Goal: Book appointment/travel/reservation

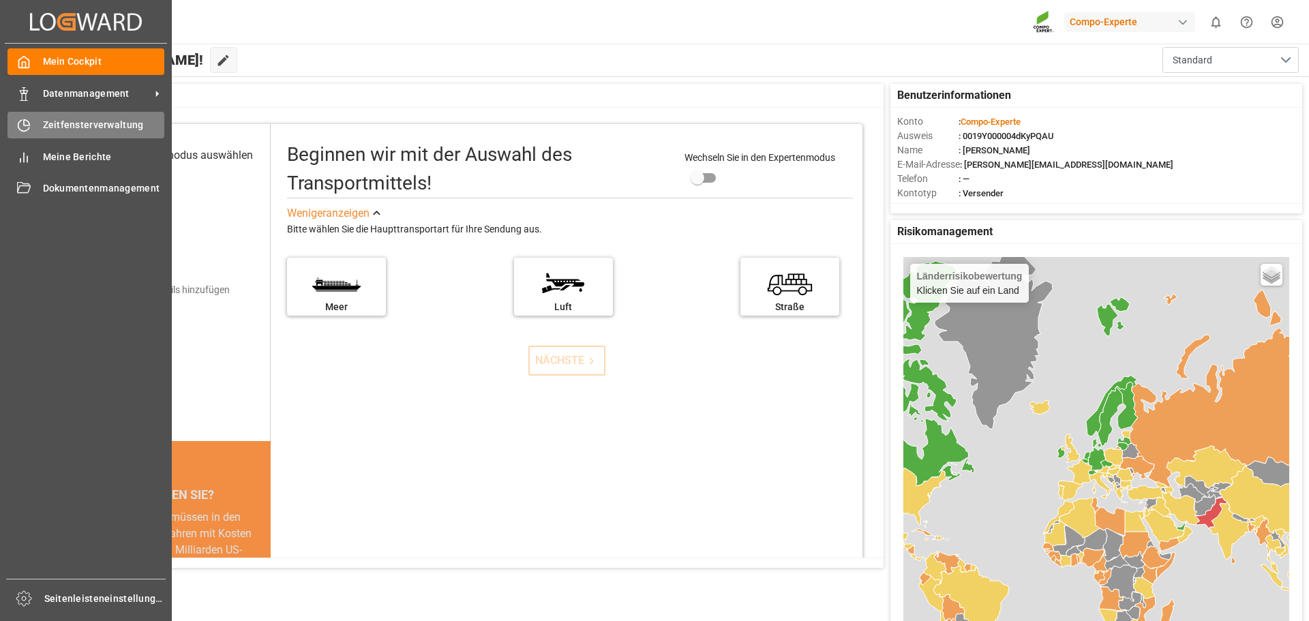
click at [46, 124] on font "Zeitfensterverwaltung" at bounding box center [93, 124] width 101 height 11
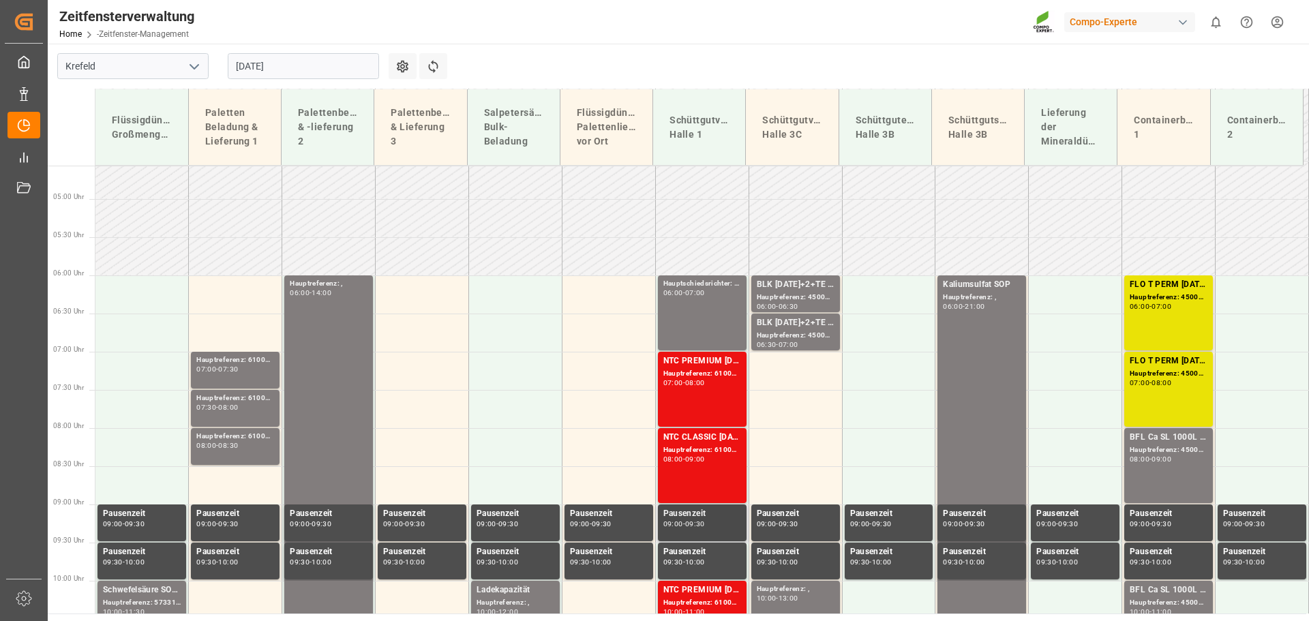
scroll to position [364, 0]
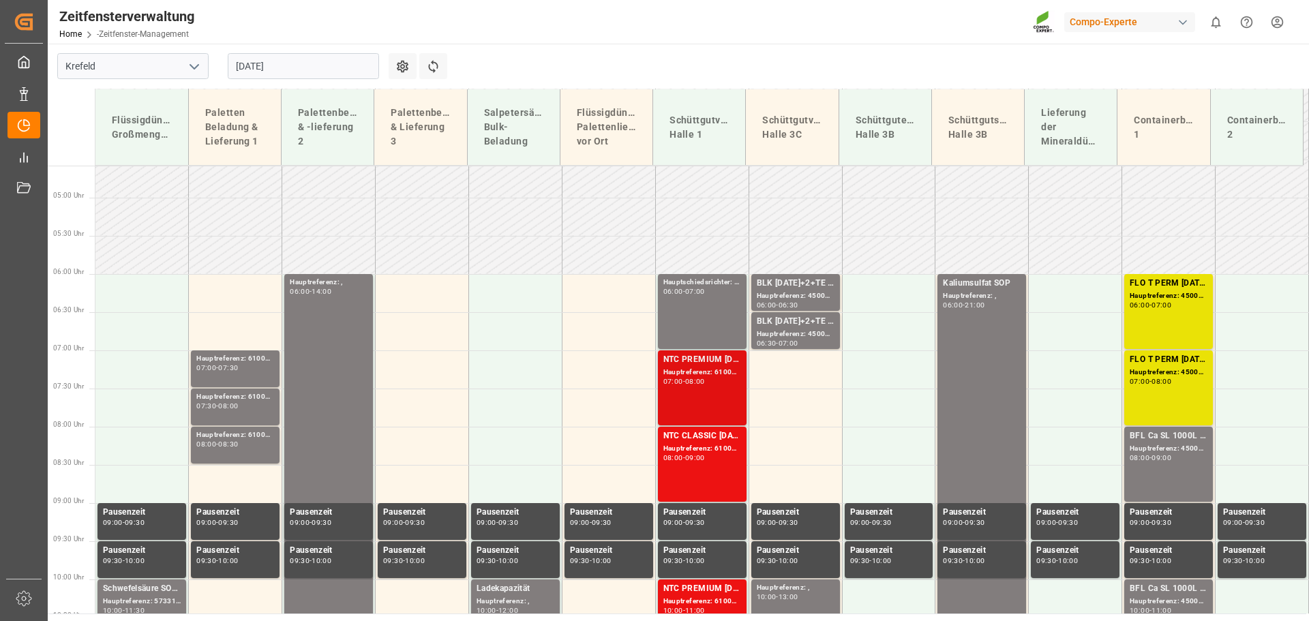
click at [706, 368] on font "Hauptreferenz: 6100001198, 2000001002;" at bounding box center [734, 371] width 143 height 7
click at [695, 445] on font "Hauptreferenz: 6100001041, 2000000209;" at bounding box center [734, 448] width 143 height 7
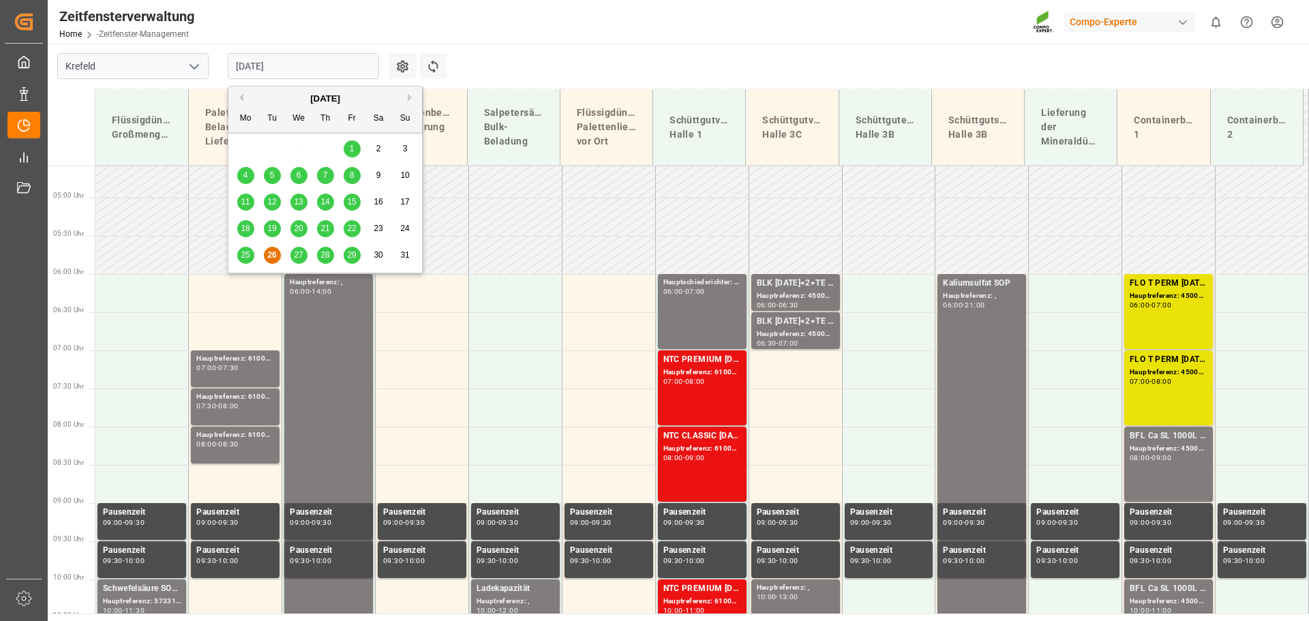
click at [344, 68] on input "[DATE]" at bounding box center [303, 66] width 151 height 26
click at [412, 97] on button "Nächsten Monat" at bounding box center [412, 97] width 8 height 8
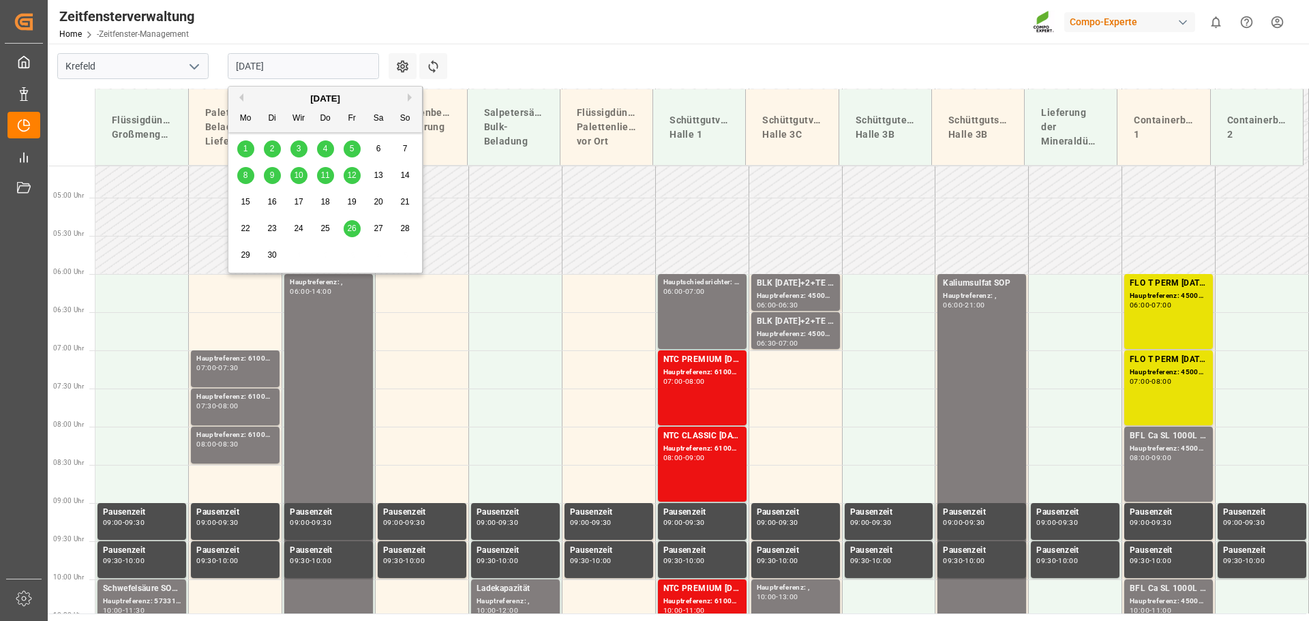
click at [297, 145] on span "3" at bounding box center [299, 149] width 5 height 10
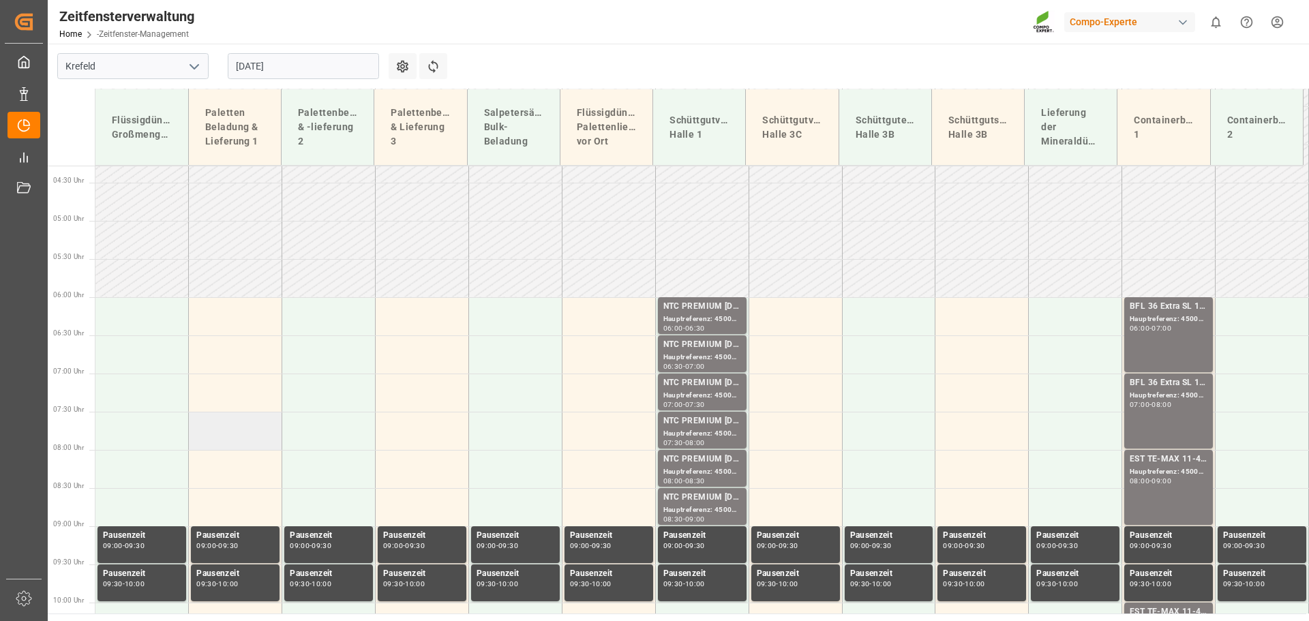
scroll to position [409, 0]
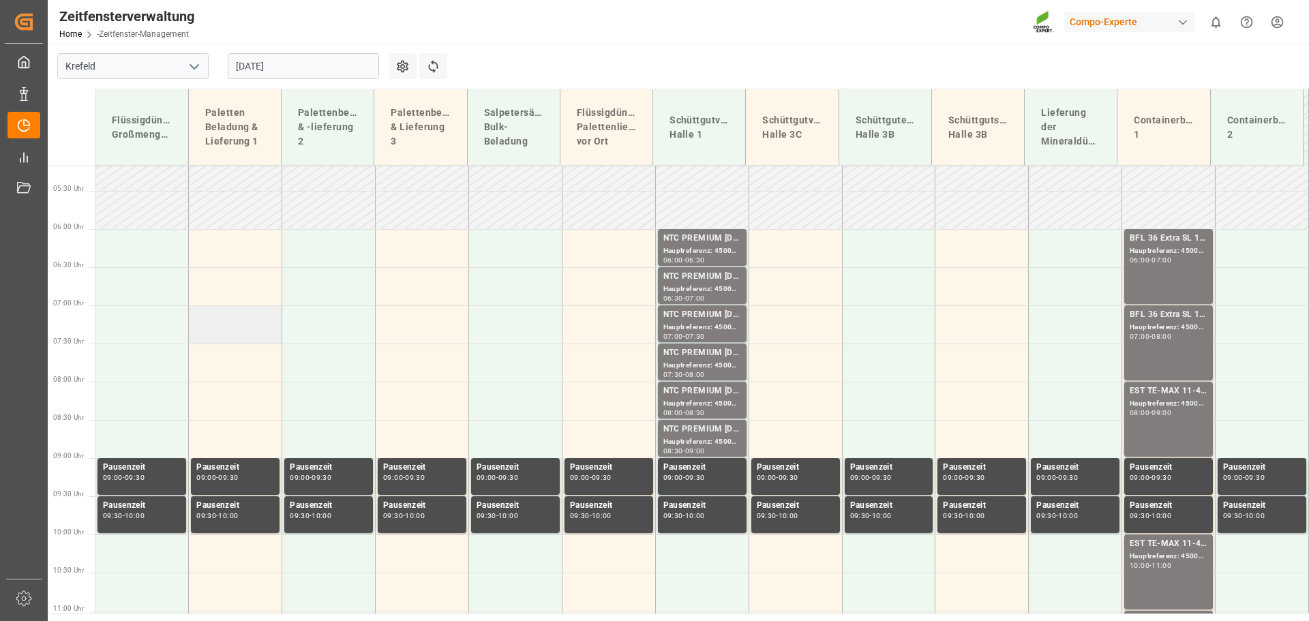
click at [232, 327] on td at bounding box center [235, 324] width 93 height 38
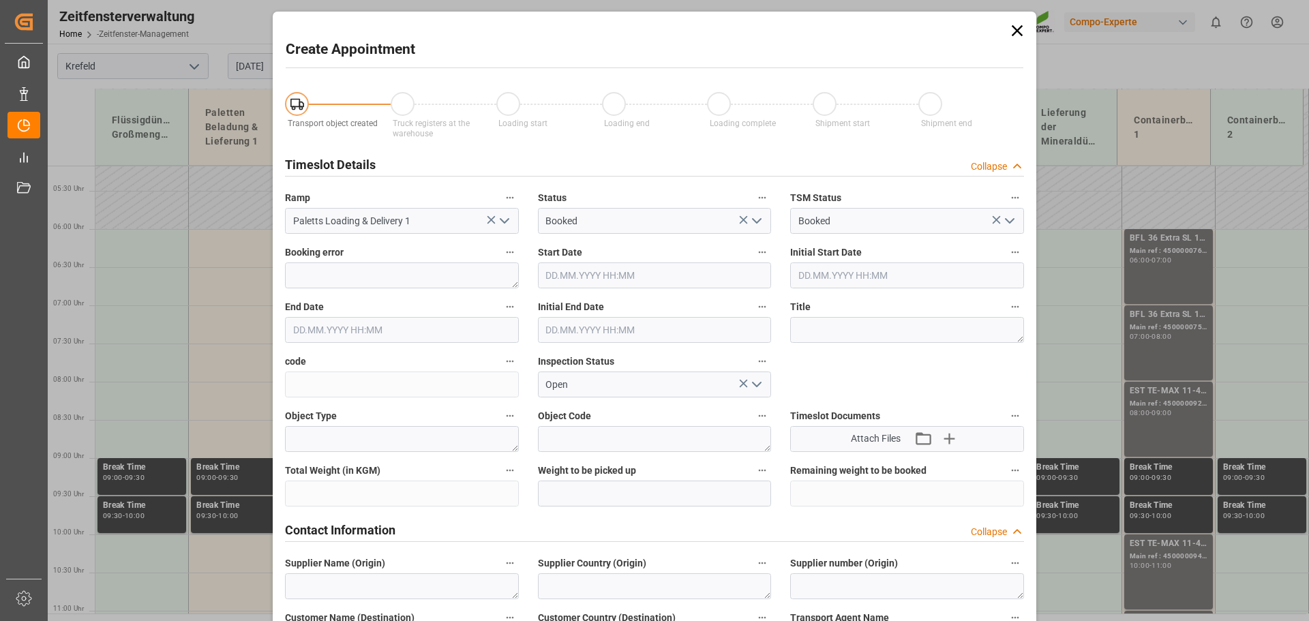
type input "[DATE] 07:00"
type input "[DATE] 07:30"
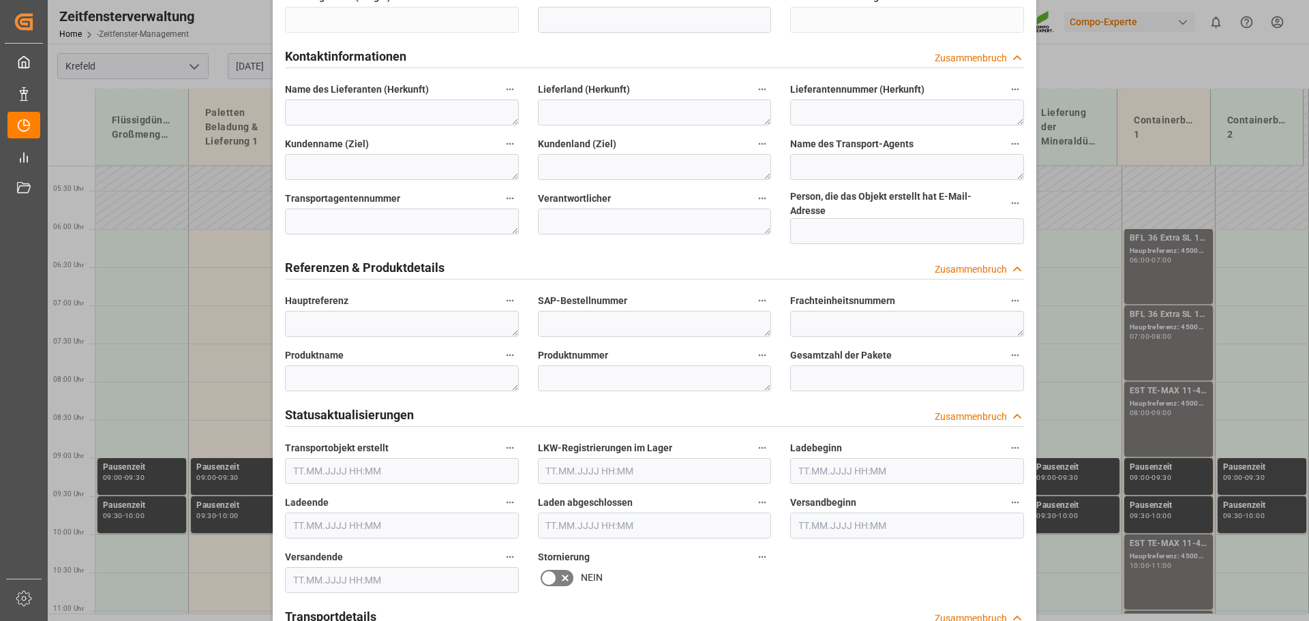
scroll to position [477, 0]
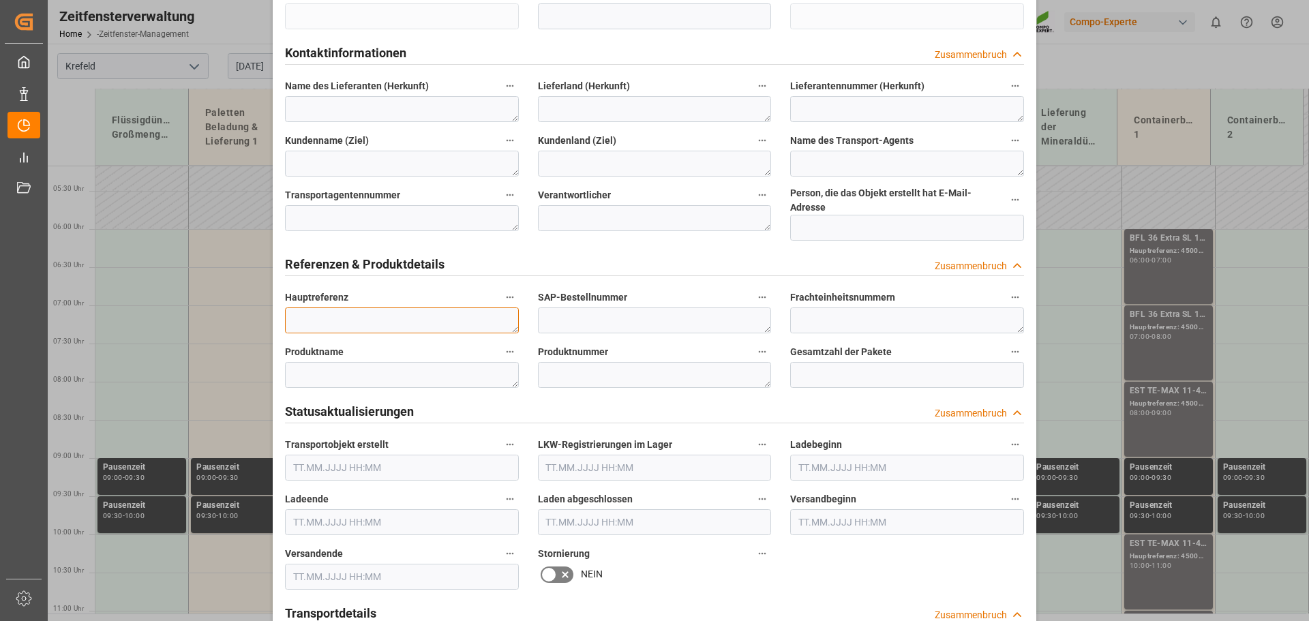
click at [318, 314] on textarea at bounding box center [402, 320] width 234 height 26
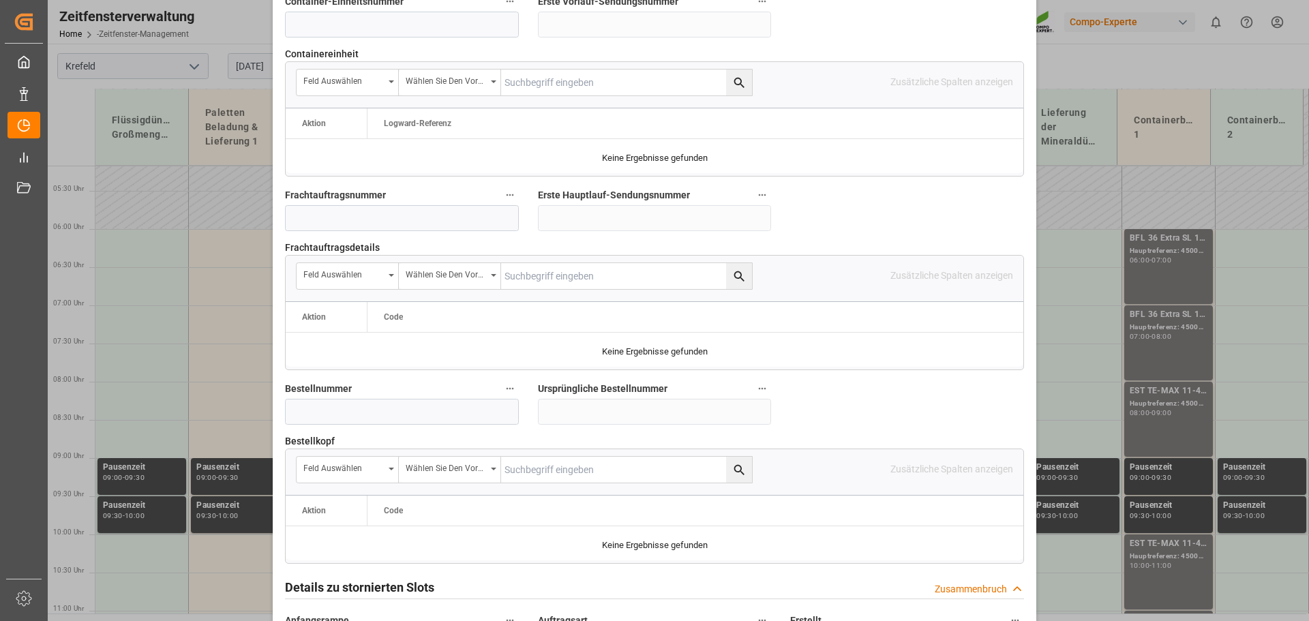
scroll to position [1227, 0]
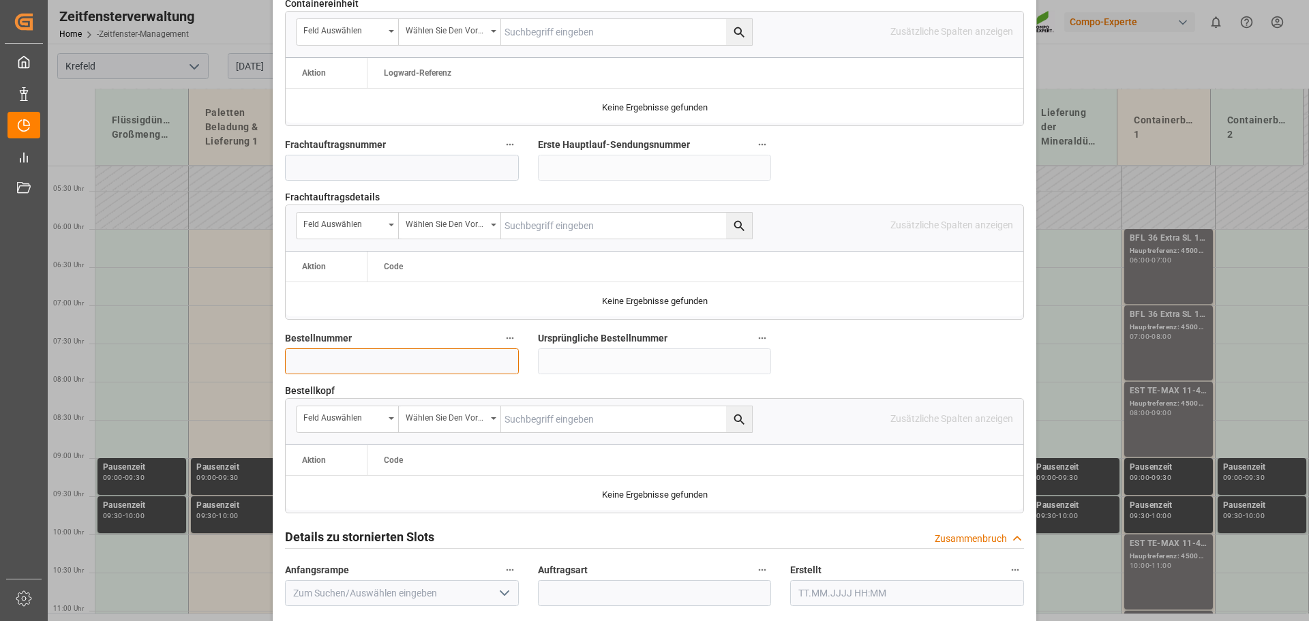
click at [323, 348] on input at bounding box center [402, 361] width 234 height 26
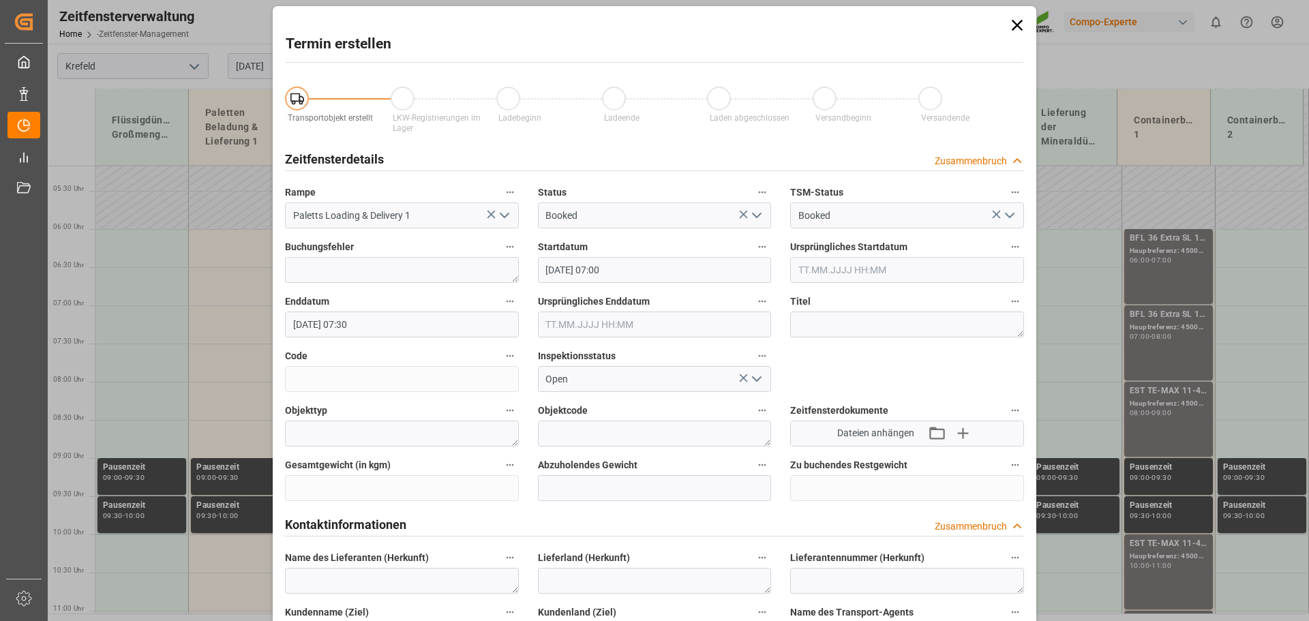
scroll to position [0, 0]
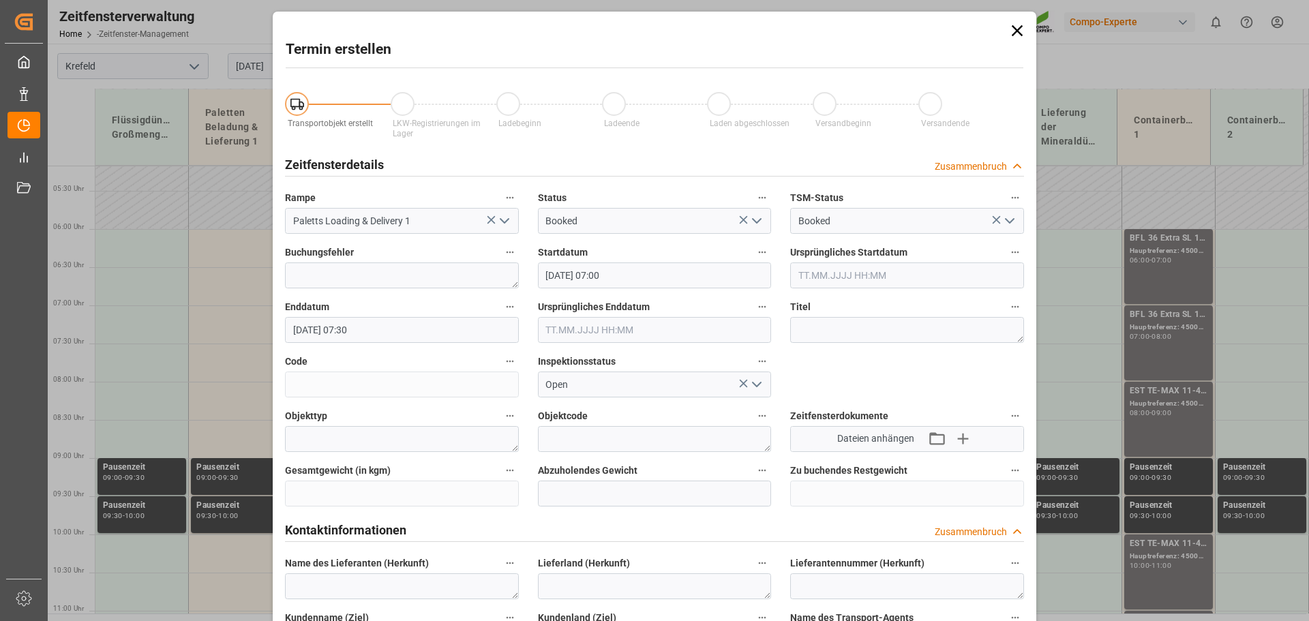
type input "4500007282"
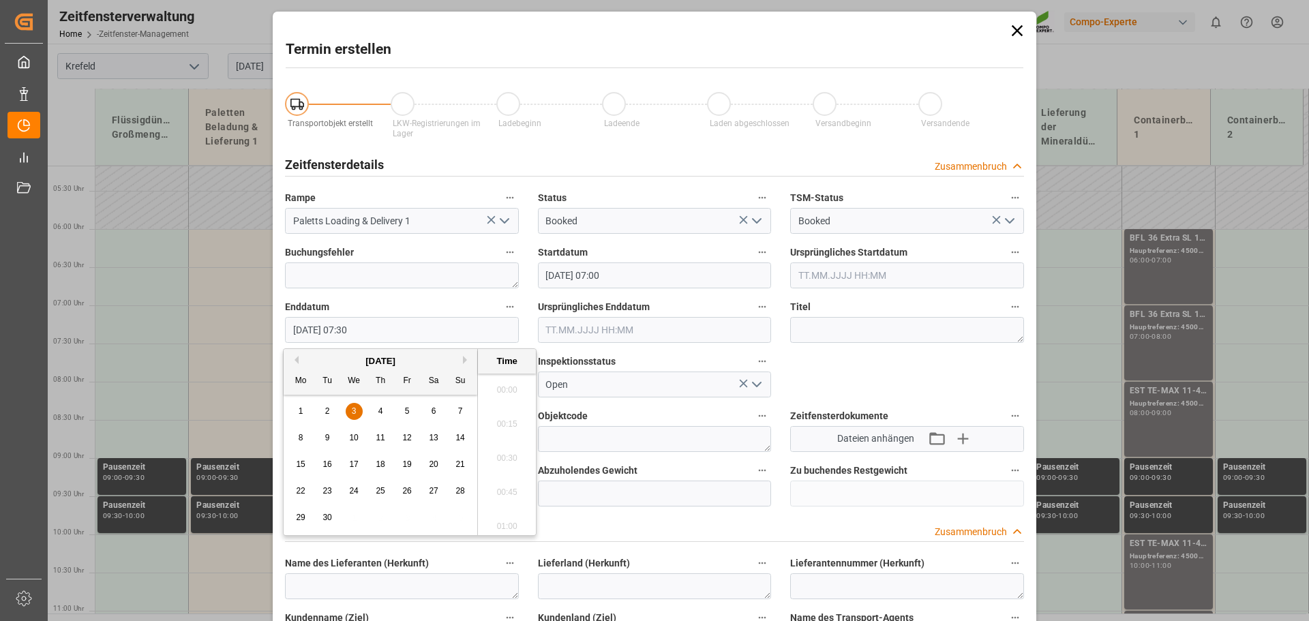
click at [376, 326] on input "[DATE] 07:30" at bounding box center [402, 330] width 234 height 26
type input "[DATE] 09:00"
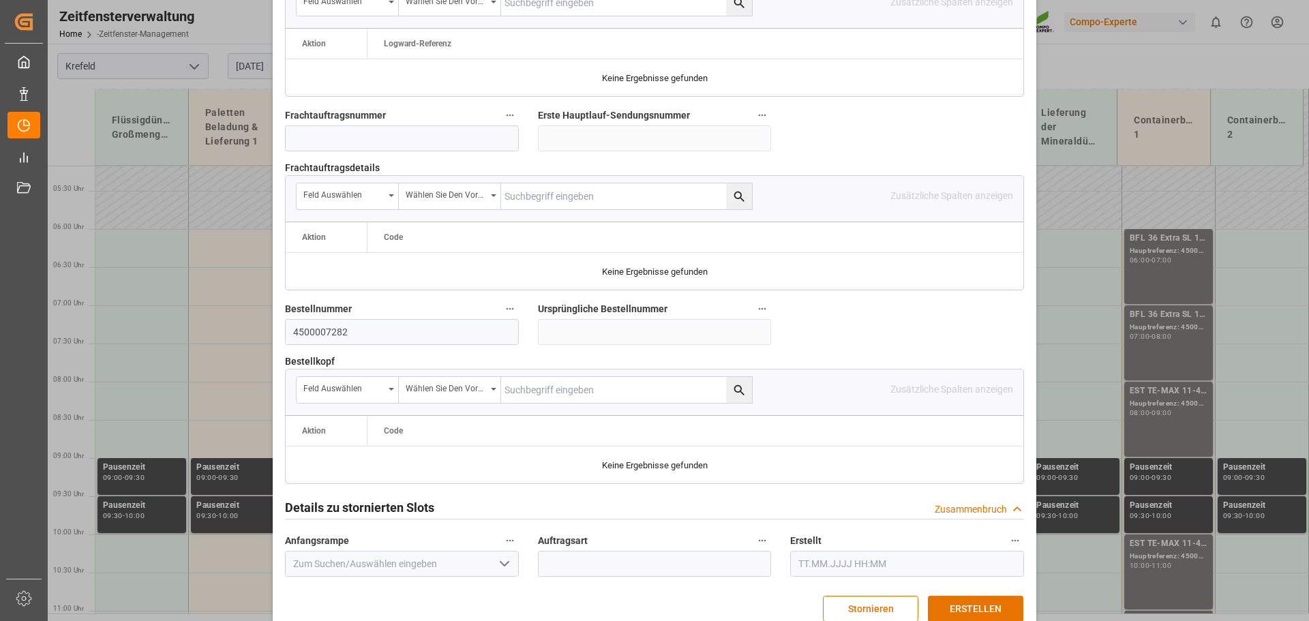
scroll to position [1271, 0]
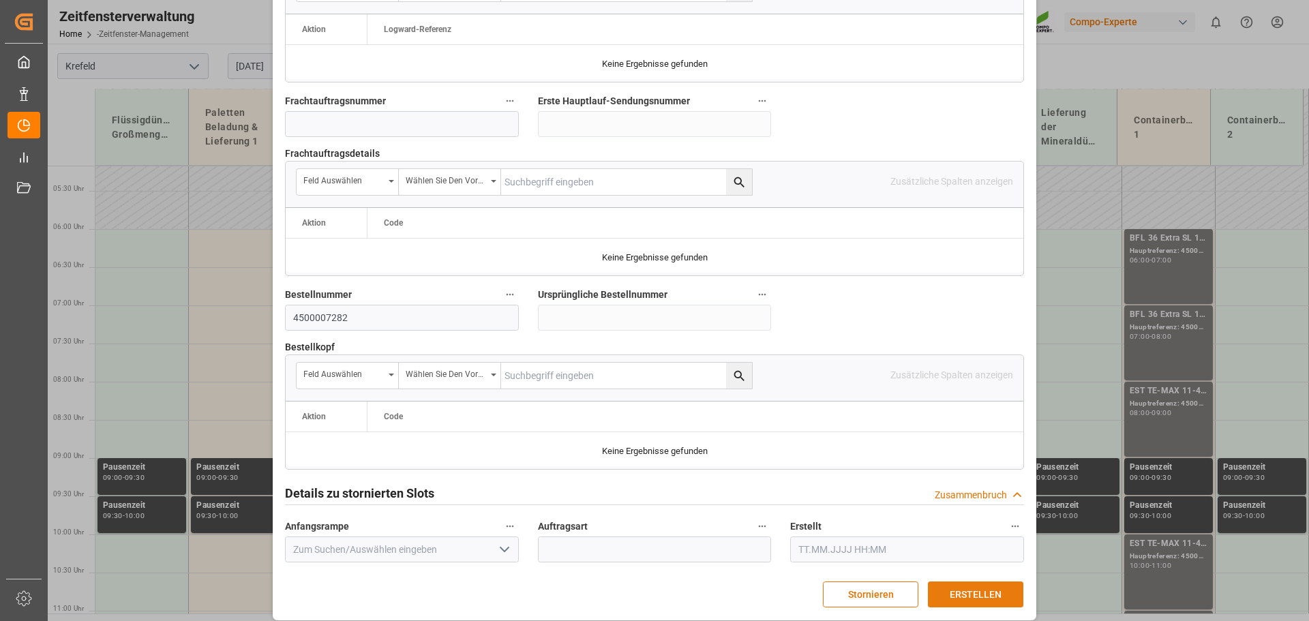
click at [997, 589] on font "ERSTELLEN" at bounding box center [976, 594] width 52 height 11
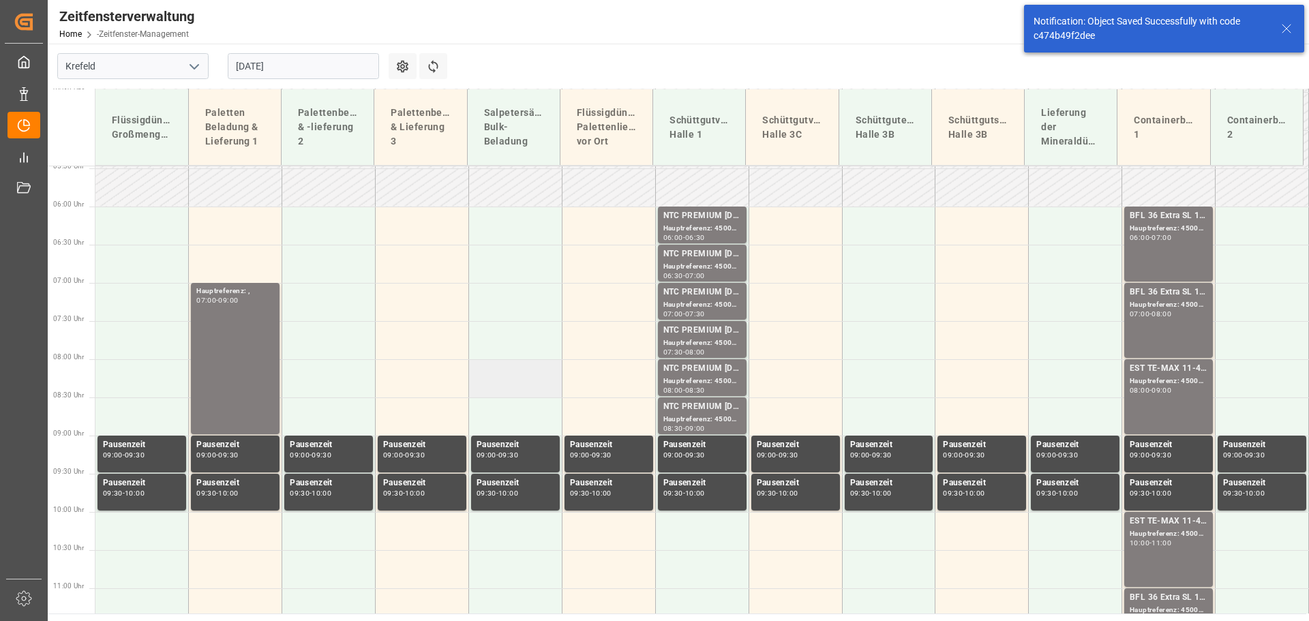
scroll to position [492, 0]
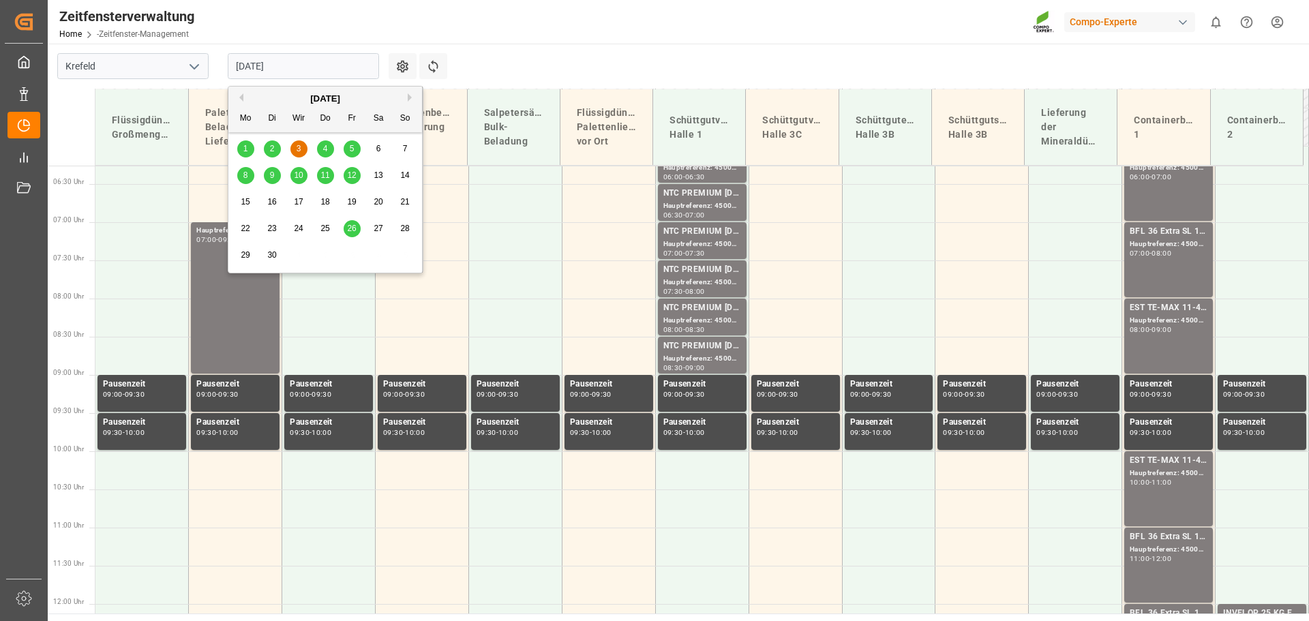
click at [327, 65] on input "[DATE]" at bounding box center [303, 66] width 151 height 26
click at [341, 69] on input "[DATE]" at bounding box center [303, 66] width 151 height 26
click at [244, 100] on div "[DATE]" at bounding box center [325, 99] width 194 height 14
click at [244, 97] on div "[DATE]" at bounding box center [325, 99] width 194 height 14
click at [241, 97] on button "Vorheriger Monat" at bounding box center [239, 97] width 8 height 8
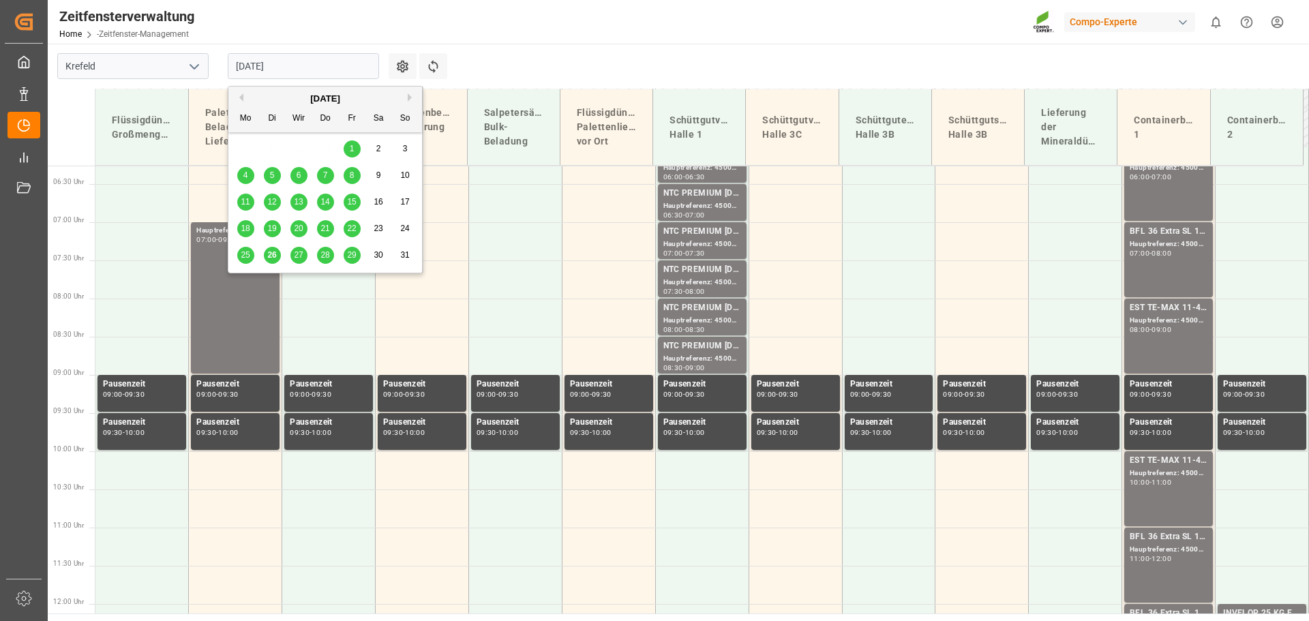
click at [278, 250] on div "26" at bounding box center [272, 255] width 17 height 16
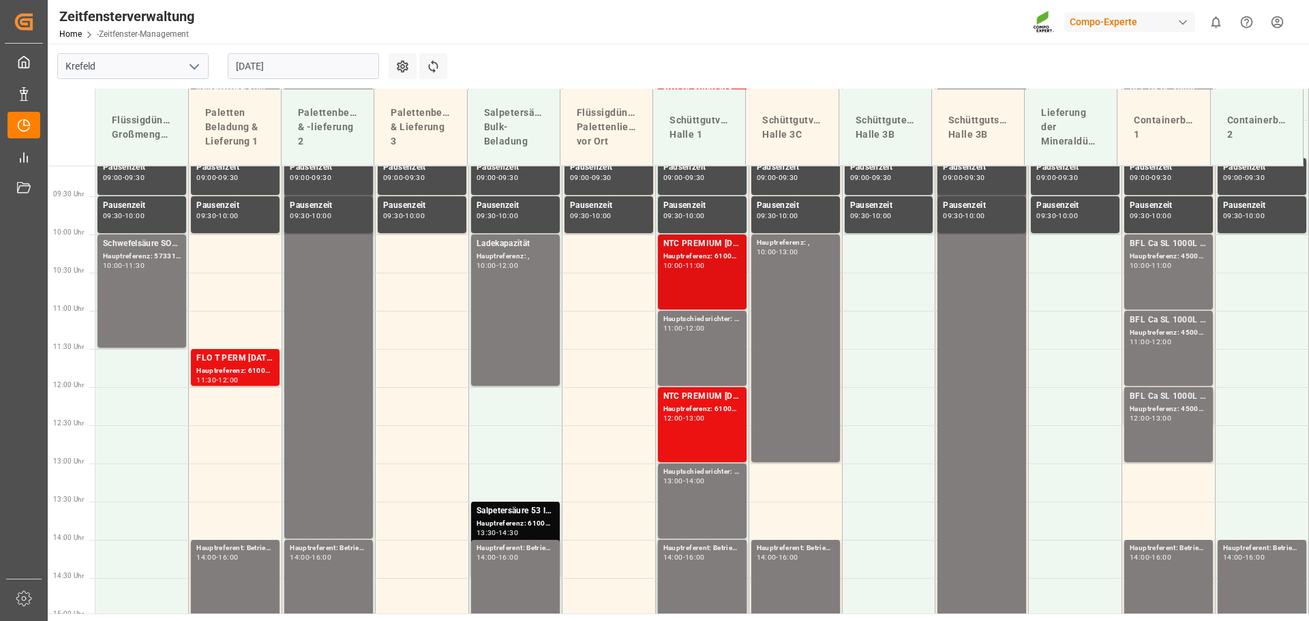
scroll to position [713, 0]
